Goal: Information Seeking & Learning: Learn about a topic

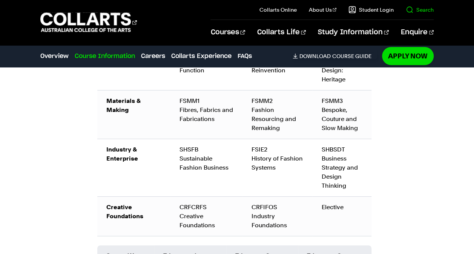
click at [414, 13] on link "Search" at bounding box center [420, 10] width 28 height 8
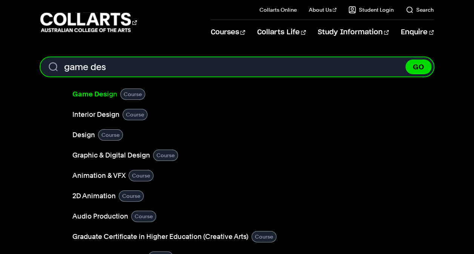
type input "game des"
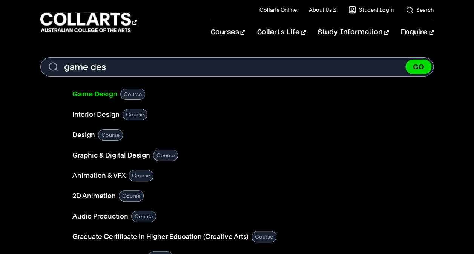
click at [95, 90] on b "Game Des" at bounding box center [89, 94] width 35 height 8
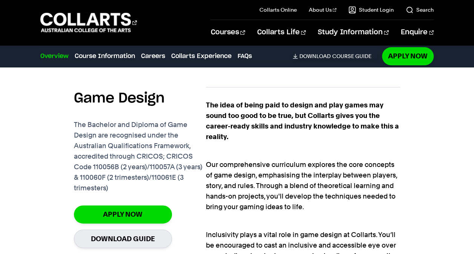
scroll to position [437, 0]
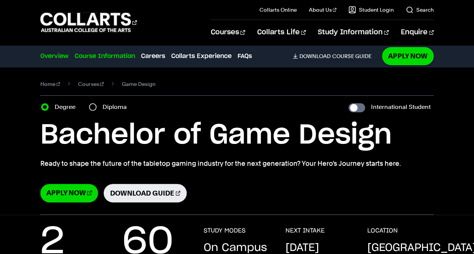
click at [116, 54] on link "Course Information" at bounding box center [105, 56] width 60 height 9
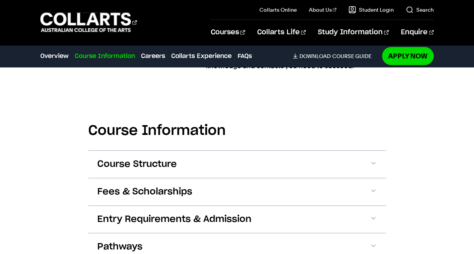
scroll to position [1064, 0]
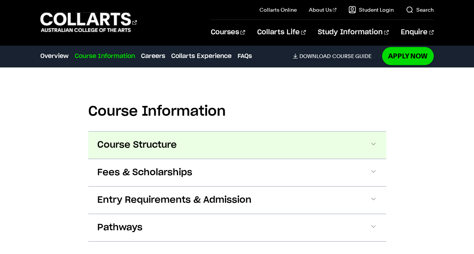
click at [202, 149] on button "Course Structure" at bounding box center [237, 145] width 298 height 27
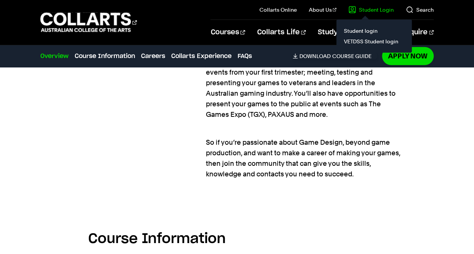
scroll to position [929, 0]
